Goal: Communication & Community: Share content

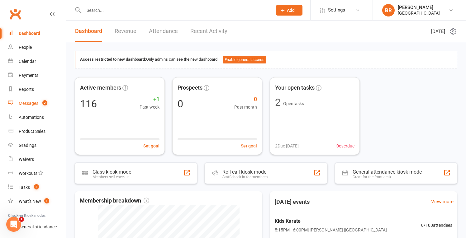
click at [38, 102] on div "Messages" at bounding box center [29, 103] width 20 height 5
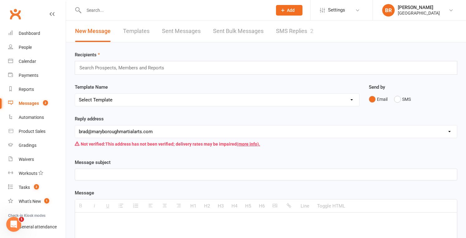
click at [248, 31] on link "Sent Bulk Messages" at bounding box center [238, 31] width 50 height 21
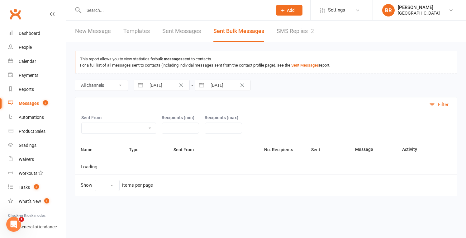
select select "10"
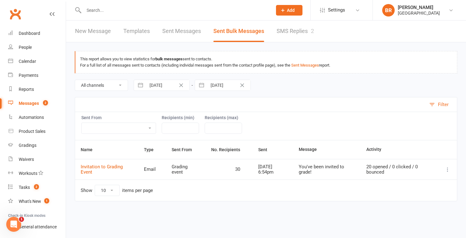
click at [94, 31] on link "New Message" at bounding box center [93, 31] width 36 height 21
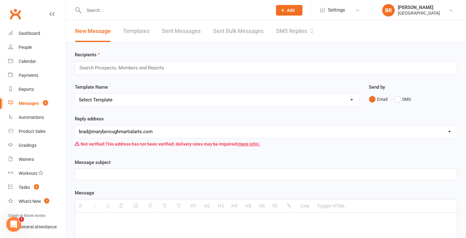
click at [219, 68] on div "Search Prospects, Members and Reports" at bounding box center [266, 68] width 383 height 14
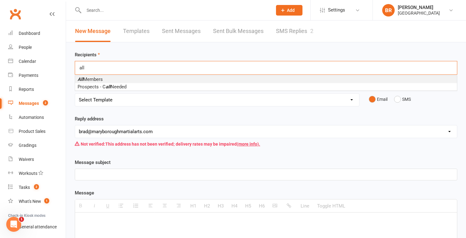
type input "all"
click at [134, 78] on li "All Members" at bounding box center [266, 79] width 382 height 7
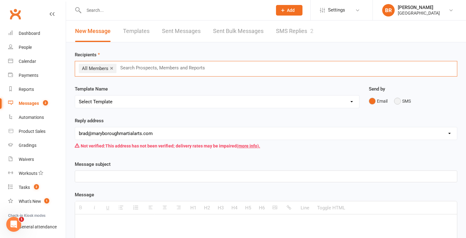
click at [401, 100] on button "SMS" at bounding box center [402, 101] width 17 height 12
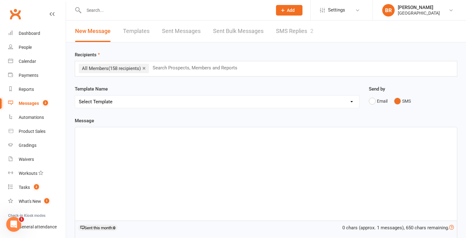
click at [142, 139] on div at bounding box center [266, 173] width 382 height 93
drag, startPoint x: 130, startPoint y: 135, endPoint x: 73, endPoint y: 136, distance: 56.7
click at [73, 136] on div "Template Name Send by Email SMS Message Gradings [DATE] <p>Gradings [DATE]</p> …" at bounding box center [266, 205] width 392 height 177
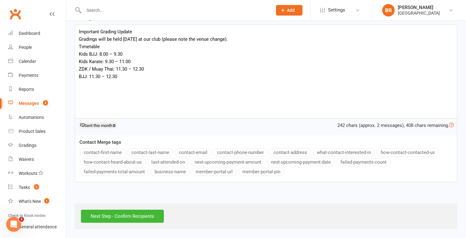
scroll to position [108, 0]
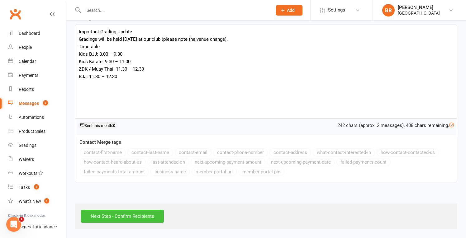
click at [129, 210] on input "Next Step - Confirm Recipients" at bounding box center [122, 216] width 83 height 13
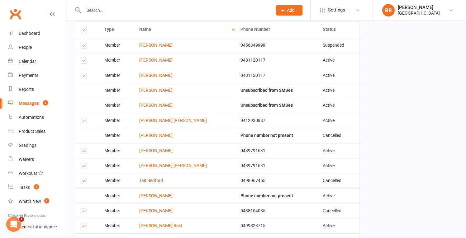
scroll to position [142, 0]
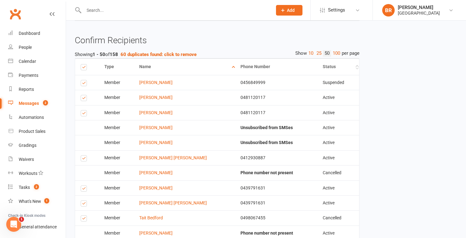
click at [336, 65] on th "Status" at bounding box center [338, 67] width 42 height 16
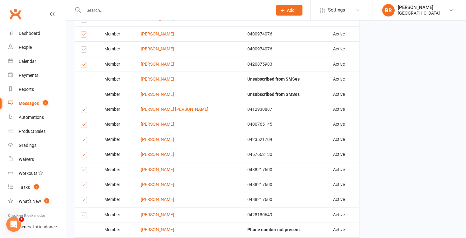
scroll to position [399, 0]
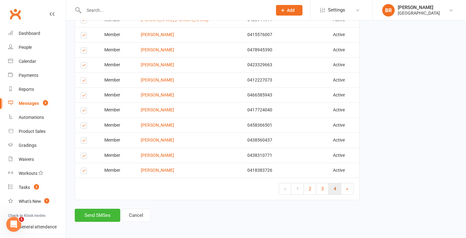
click at [336, 183] on link "4" at bounding box center [335, 188] width 12 height 11
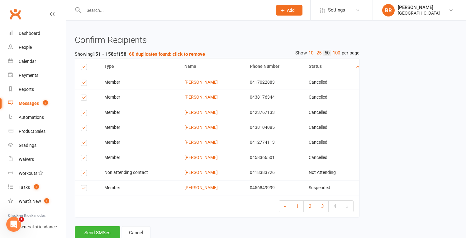
scroll to position [144, 0]
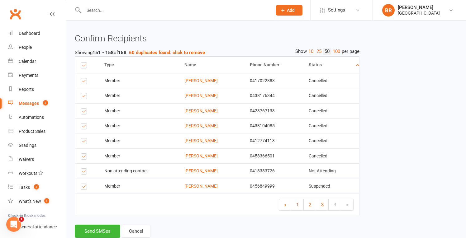
click at [84, 82] on label at bounding box center [85, 82] width 8 height 0
click at [84, 79] on input "checkbox" at bounding box center [83, 79] width 4 height 0
click at [84, 97] on label at bounding box center [85, 97] width 8 height 0
click at [84, 93] on input "checkbox" at bounding box center [83, 93] width 4 height 0
click at [83, 112] on label at bounding box center [85, 112] width 8 height 0
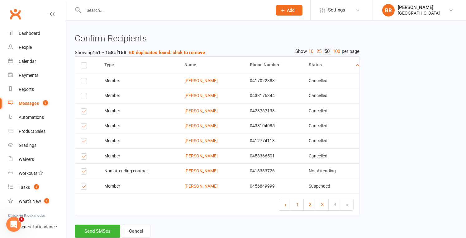
click at [83, 109] on input "checkbox" at bounding box center [83, 109] width 4 height 0
click at [83, 127] on label at bounding box center [85, 127] width 8 height 0
click at [83, 124] on input "checkbox" at bounding box center [83, 124] width 4 height 0
click at [83, 142] on label at bounding box center [85, 142] width 8 height 0
click at [83, 139] on input "checkbox" at bounding box center [83, 139] width 4 height 0
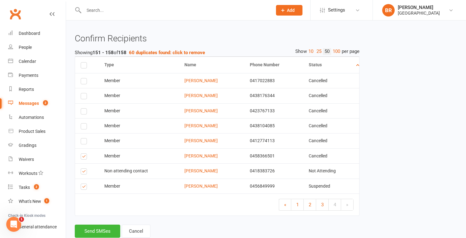
click at [84, 158] on label at bounding box center [85, 158] width 8 height 0
click at [84, 154] on input "checkbox" at bounding box center [83, 154] width 4 height 0
click at [84, 173] on label at bounding box center [85, 173] width 8 height 0
click at [84, 169] on input "checkbox" at bounding box center [83, 169] width 4 height 0
click at [84, 188] on label at bounding box center [85, 188] width 8 height 0
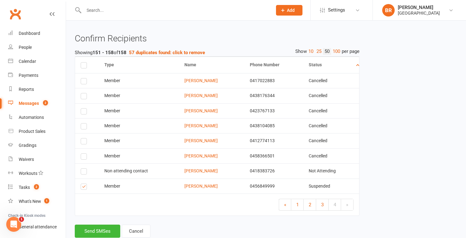
click at [84, 184] on input "checkbox" at bounding box center [83, 184] width 4 height 0
click at [324, 200] on link "3" at bounding box center [322, 204] width 12 height 11
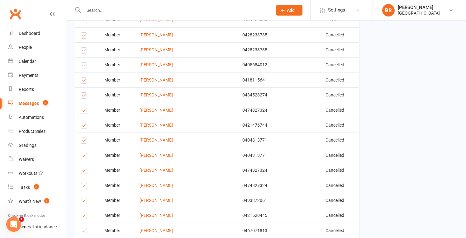
scroll to position [419, 0]
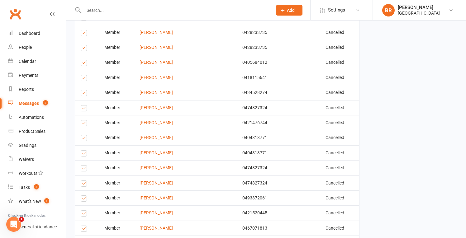
click at [83, 34] on label at bounding box center [85, 34] width 8 height 0
click at [83, 30] on input "checkbox" at bounding box center [83, 30] width 4 height 0
click at [83, 49] on label at bounding box center [85, 49] width 8 height 0
click at [83, 45] on input "checkbox" at bounding box center [83, 45] width 4 height 0
click at [85, 64] on label at bounding box center [85, 64] width 8 height 0
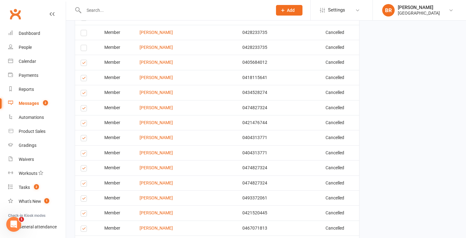
click at [85, 60] on input "checkbox" at bounding box center [83, 60] width 4 height 0
click at [84, 79] on label at bounding box center [85, 79] width 8 height 0
click at [84, 75] on input "checkbox" at bounding box center [83, 75] width 4 height 0
click at [84, 94] on label at bounding box center [85, 94] width 8 height 0
click at [84, 90] on input "checkbox" at bounding box center [83, 90] width 4 height 0
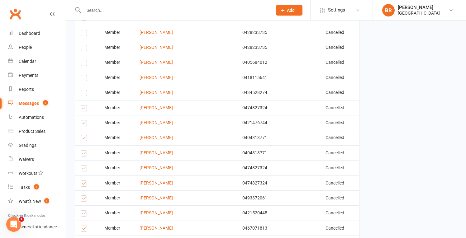
click at [82, 109] on label at bounding box center [85, 109] width 8 height 0
click at [82, 106] on input "checkbox" at bounding box center [83, 106] width 4 height 0
click at [83, 124] on label at bounding box center [85, 124] width 8 height 0
click at [83, 121] on input "checkbox" at bounding box center [83, 121] width 4 height 0
click at [83, 139] on label at bounding box center [85, 139] width 8 height 0
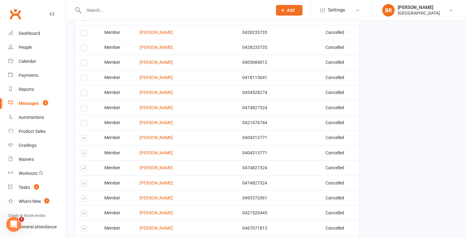
click at [83, 136] on input "checkbox" at bounding box center [83, 136] width 4 height 0
click at [84, 155] on label at bounding box center [85, 155] width 8 height 0
click at [84, 151] on input "checkbox" at bounding box center [83, 151] width 4 height 0
click at [83, 169] on label at bounding box center [85, 169] width 8 height 0
click at [83, 166] on input "checkbox" at bounding box center [83, 166] width 4 height 0
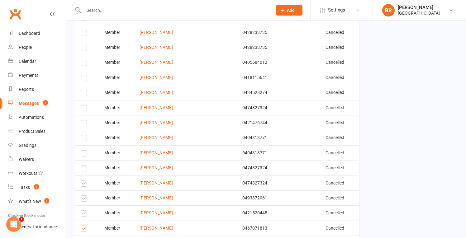
click at [83, 185] on label at bounding box center [85, 185] width 8 height 0
click at [83, 181] on input "checkbox" at bounding box center [83, 181] width 4 height 0
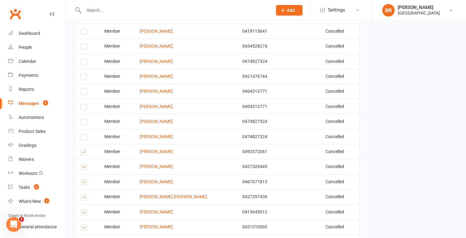
scroll to position [476, 0]
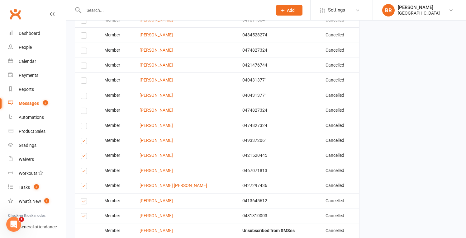
click at [84, 142] on label at bounding box center [85, 142] width 8 height 0
click at [84, 138] on input "checkbox" at bounding box center [83, 138] width 4 height 0
click at [83, 157] on label at bounding box center [85, 157] width 8 height 0
click at [83, 153] on input "checkbox" at bounding box center [83, 153] width 4 height 0
click at [84, 172] on label at bounding box center [85, 172] width 8 height 0
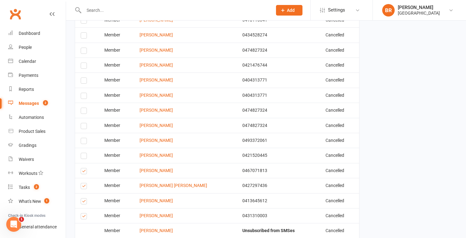
click at [84, 169] on input "checkbox" at bounding box center [83, 169] width 4 height 0
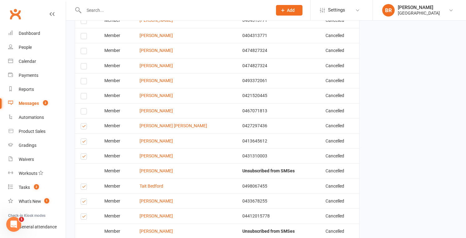
scroll to position [547, 0]
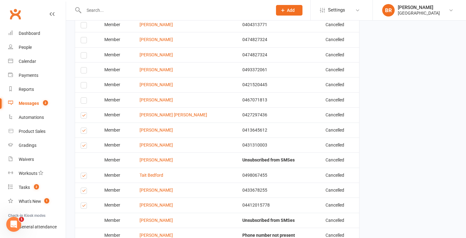
click at [83, 117] on label at bounding box center [85, 117] width 8 height 0
click at [83, 113] on input "checkbox" at bounding box center [83, 113] width 4 height 0
click at [82, 132] on label at bounding box center [85, 132] width 8 height 0
click at [82, 128] on input "checkbox" at bounding box center [83, 128] width 4 height 0
click at [85, 147] on label at bounding box center [85, 147] width 8 height 0
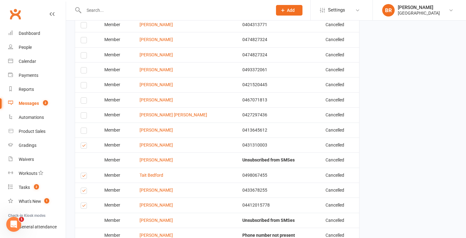
click at [85, 143] on input "checkbox" at bounding box center [83, 143] width 4 height 0
click at [84, 177] on label at bounding box center [85, 177] width 8 height 0
click at [84, 173] on input "checkbox" at bounding box center [83, 173] width 4 height 0
click at [85, 190] on td "Select this" at bounding box center [87, 190] width 24 height 15
click at [82, 192] on label at bounding box center [85, 192] width 8 height 0
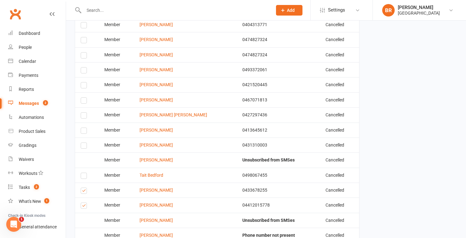
click at [82, 188] on input "checkbox" at bounding box center [83, 188] width 4 height 0
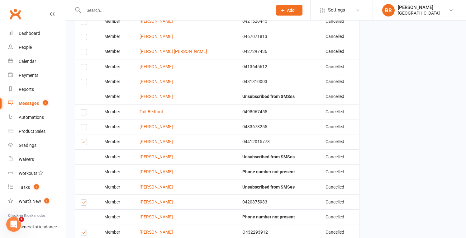
scroll to position [611, 0]
click at [82, 143] on label at bounding box center [85, 143] width 8 height 0
click at [82, 139] on input "checkbox" at bounding box center [83, 139] width 4 height 0
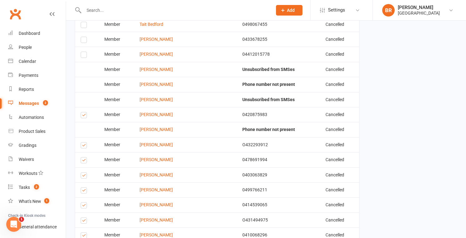
scroll to position [699, 0]
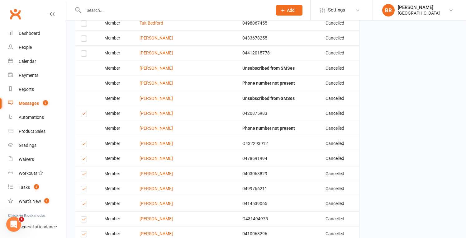
click at [84, 115] on label at bounding box center [85, 115] width 8 height 0
click at [84, 111] on input "checkbox" at bounding box center [83, 111] width 4 height 0
click at [82, 145] on label at bounding box center [85, 145] width 8 height 0
click at [82, 141] on input "checkbox" at bounding box center [83, 141] width 4 height 0
click at [85, 160] on label at bounding box center [85, 160] width 8 height 0
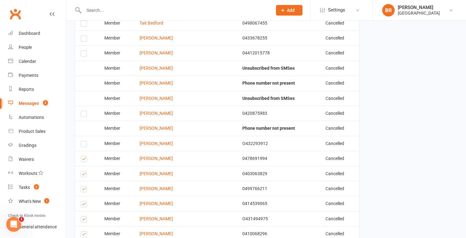
click at [85, 156] on input "checkbox" at bounding box center [83, 156] width 4 height 0
click at [86, 175] on label at bounding box center [85, 175] width 8 height 0
click at [85, 172] on input "checkbox" at bounding box center [83, 172] width 4 height 0
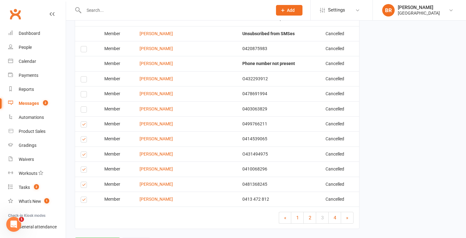
scroll to position [769, 0]
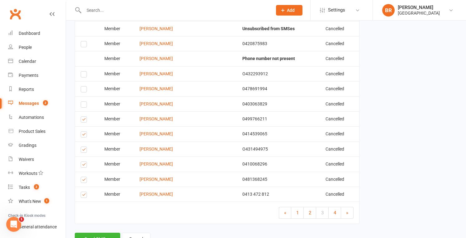
click at [84, 121] on label at bounding box center [85, 121] width 8 height 0
click at [84, 117] on input "checkbox" at bounding box center [83, 117] width 4 height 0
click at [83, 136] on label at bounding box center [85, 136] width 8 height 0
click at [83, 132] on input "checkbox" at bounding box center [83, 132] width 4 height 0
click at [84, 151] on label at bounding box center [85, 151] width 8 height 0
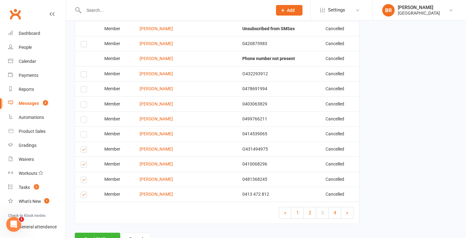
click at [84, 147] on input "checkbox" at bounding box center [83, 147] width 4 height 0
click at [83, 166] on label at bounding box center [85, 166] width 8 height 0
click at [83, 162] on input "checkbox" at bounding box center [83, 162] width 4 height 0
click at [84, 181] on label at bounding box center [85, 181] width 8 height 0
click at [84, 177] on input "checkbox" at bounding box center [83, 177] width 4 height 0
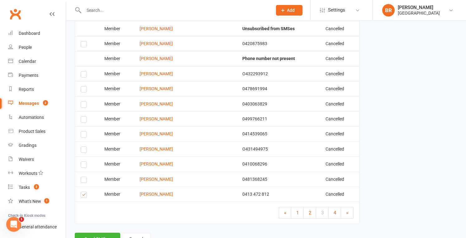
click at [85, 196] on label at bounding box center [85, 196] width 8 height 0
click at [85, 192] on input "checkbox" at bounding box center [83, 192] width 4 height 0
click at [312, 207] on link "2" at bounding box center [310, 212] width 12 height 11
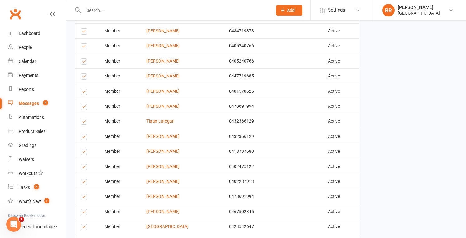
scroll to position [511, 0]
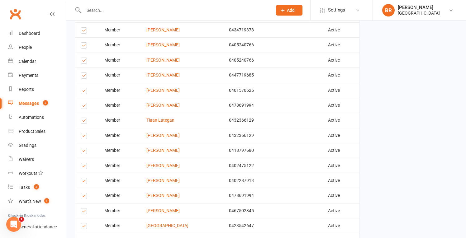
click at [84, 107] on label at bounding box center [85, 107] width 8 height 0
click at [84, 103] on input "checkbox" at bounding box center [83, 103] width 4 height 0
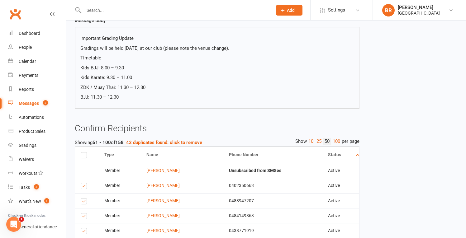
scroll to position [53, 0]
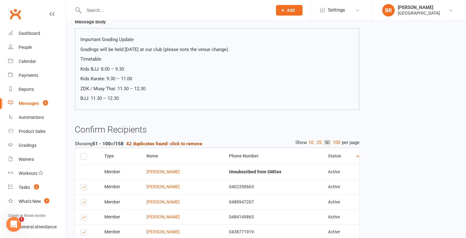
click at [164, 143] on strong "42 duplicates found: click to remove" at bounding box center [164, 144] width 76 height 6
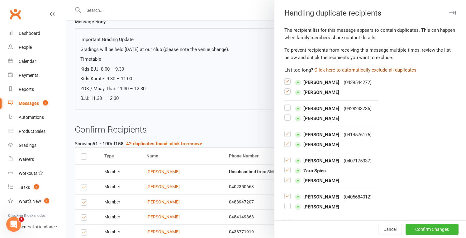
click at [338, 71] on button "Click here to automatically exclude all duplicates" at bounding box center [365, 69] width 102 height 7
click at [430, 228] on button "Confirm Changes" at bounding box center [432, 229] width 53 height 11
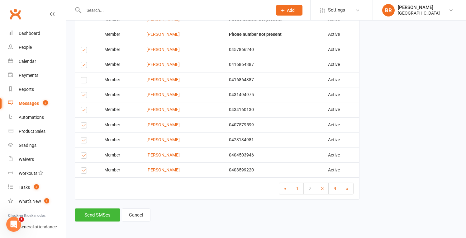
scroll to position [793, 0]
click at [107, 209] on button "Send SMSes" at bounding box center [97, 215] width 45 height 13
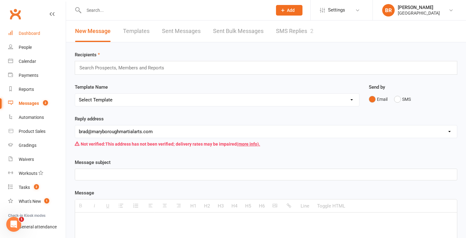
click at [36, 35] on div "Dashboard" at bounding box center [29, 33] width 21 height 5
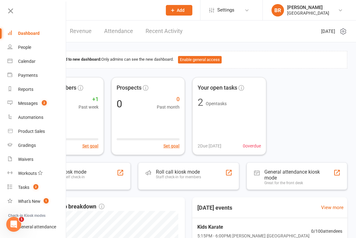
click at [35, 31] on div "Dashboard" at bounding box center [28, 33] width 21 height 5
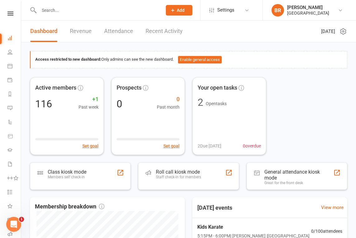
click at [36, 38] on link "Dashboard" at bounding box center [43, 31] width 27 height 21
